Goal: Transaction & Acquisition: Purchase product/service

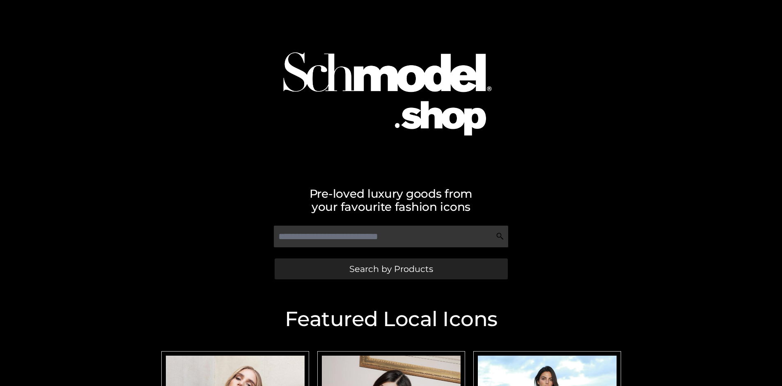
click at [391, 269] on span "Search by Products" at bounding box center [392, 269] width 84 height 9
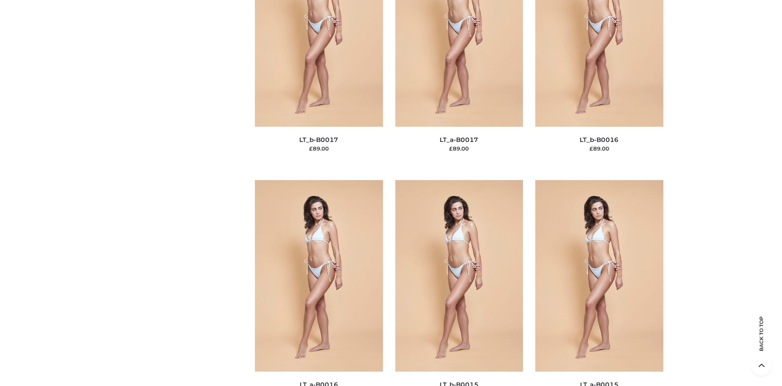
scroll to position [2756, 0]
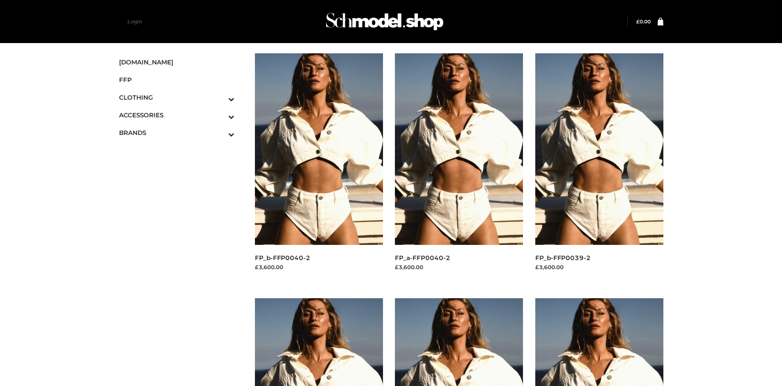
scroll to position [386, 0]
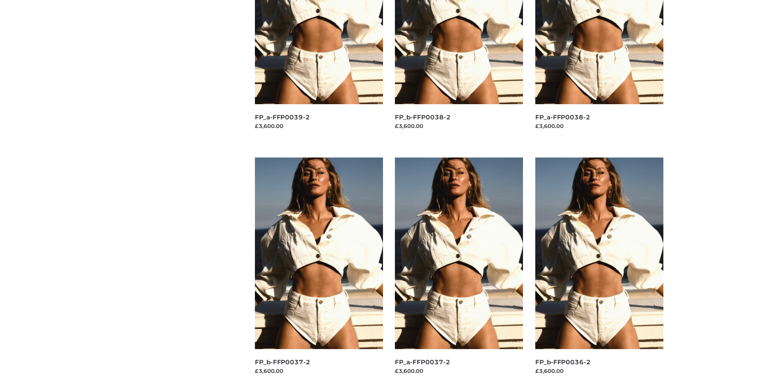
click at [459, 272] on img at bounding box center [459, 254] width 128 height 192
click at [599, 272] on img at bounding box center [600, 254] width 128 height 192
click at [319, 272] on img at bounding box center [319, 254] width 128 height 192
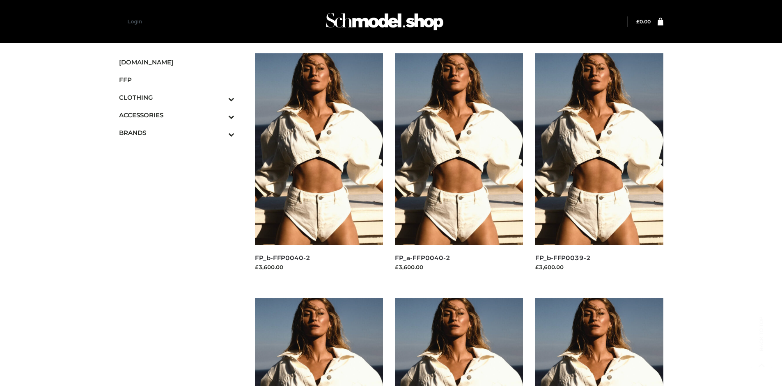
click at [599, 168] on img at bounding box center [600, 149] width 128 height 192
click at [220, 97] on icon "Toggle Submenu" at bounding box center [189, 98] width 92 height 9
click at [181, 150] on span "BOTTOMS" at bounding box center [181, 150] width 108 height 9
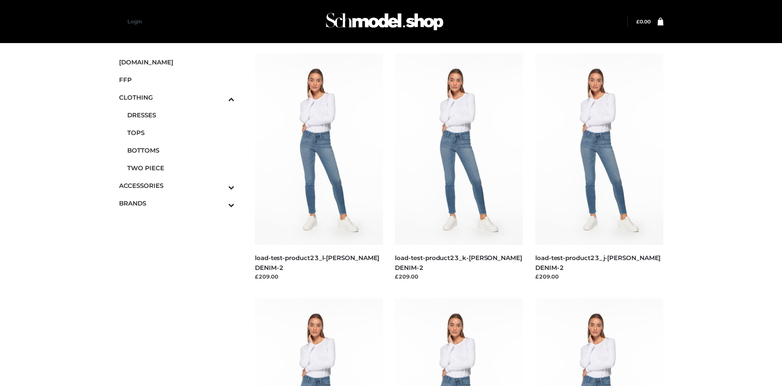
scroll to position [386, 0]
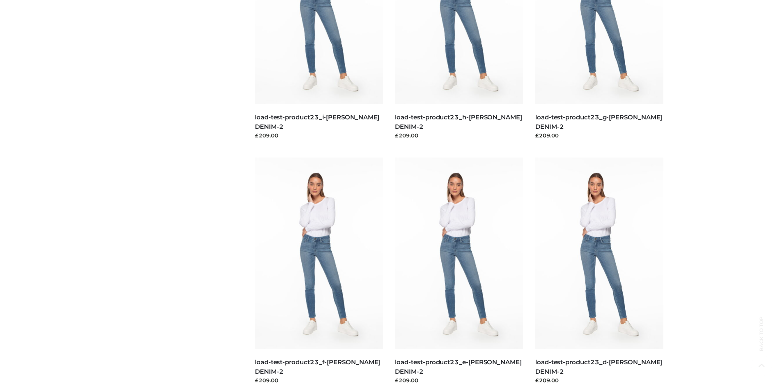
click at [599, 272] on img at bounding box center [600, 254] width 128 height 192
click at [319, 272] on img at bounding box center [319, 254] width 128 height 192
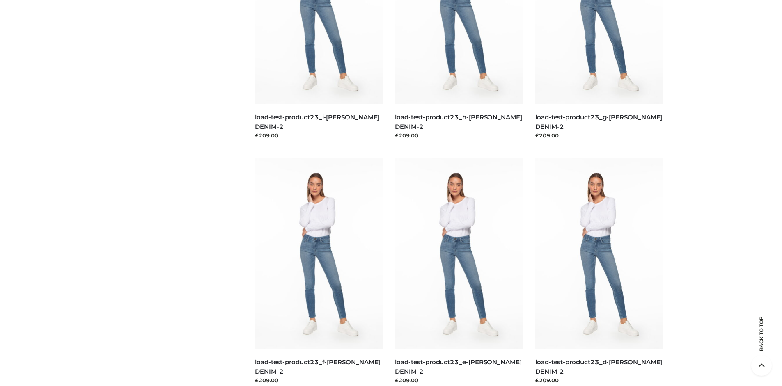
scroll to position [0, 0]
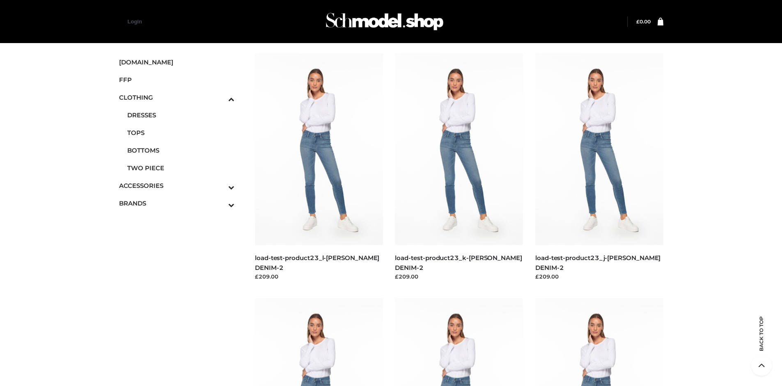
click at [459, 168] on img at bounding box center [459, 149] width 128 height 192
click at [220, 186] on icon "Toggle Submenu" at bounding box center [189, 187] width 92 height 9
click at [181, 150] on span "JEWELRY" at bounding box center [181, 150] width 108 height 9
click at [459, 168] on img at bounding box center [459, 149] width 128 height 192
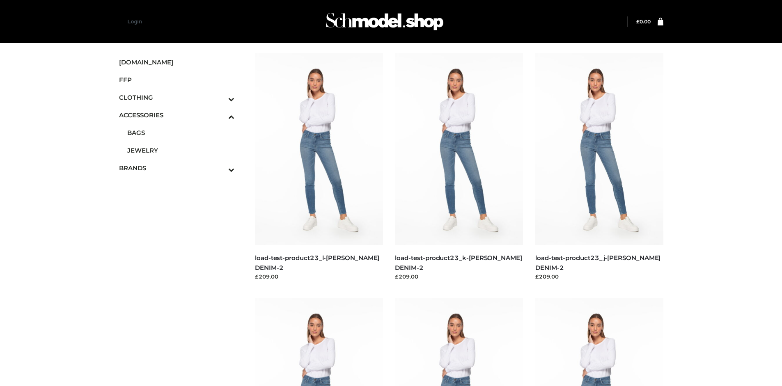
scroll to position [386, 0]
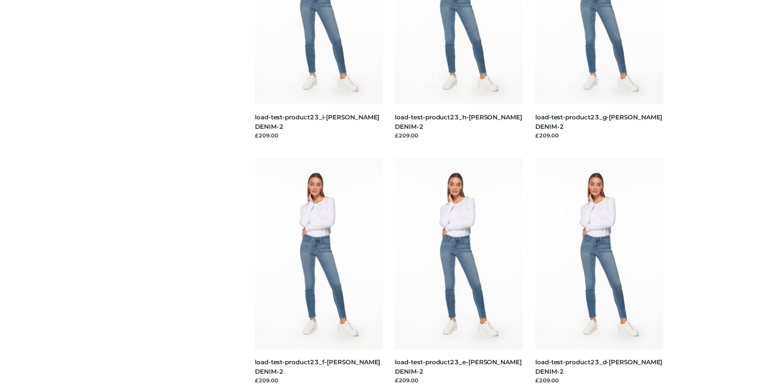
click at [599, 272] on img at bounding box center [600, 254] width 128 height 192
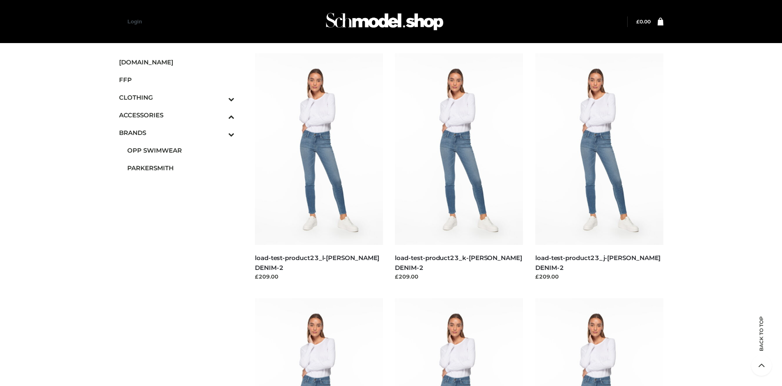
click at [181, 168] on span "PARKERSMITH" at bounding box center [181, 167] width 108 height 9
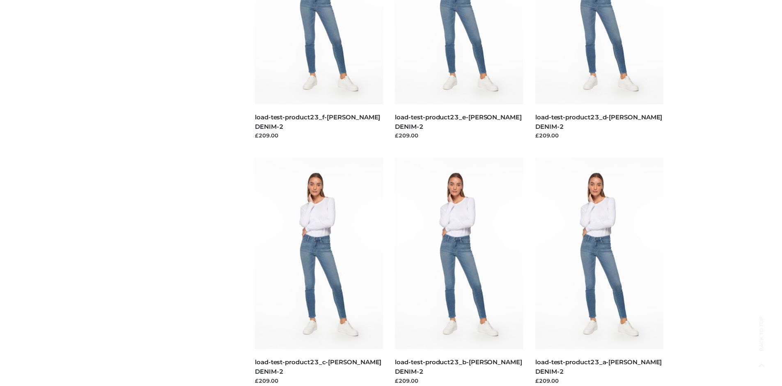
click at [459, 272] on img at bounding box center [459, 254] width 128 height 192
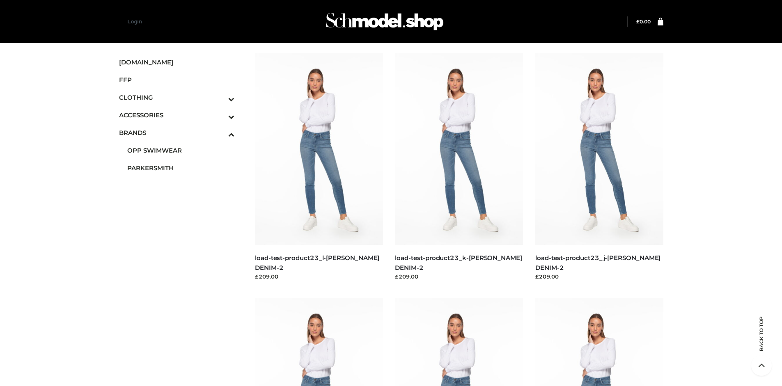
click at [319, 168] on img at bounding box center [319, 149] width 128 height 192
click at [459, 168] on img at bounding box center [459, 149] width 128 height 192
